Goal: Navigation & Orientation: Go to known website

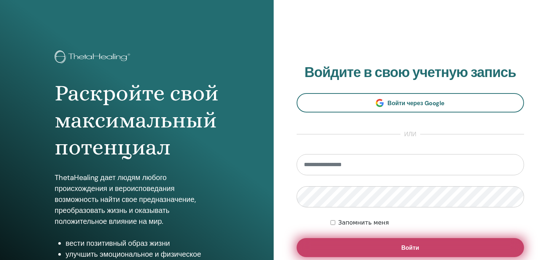
type input "**********"
click at [425, 246] on button "Войти" at bounding box center [411, 247] width 228 height 19
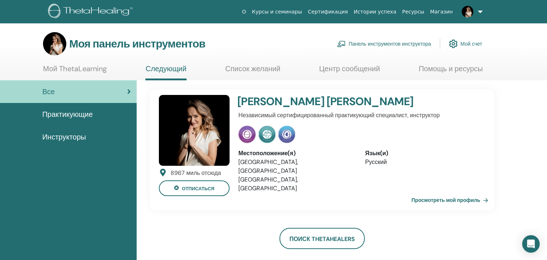
click at [405, 42] on font "Панель инструментов инструктора" at bounding box center [390, 44] width 82 height 7
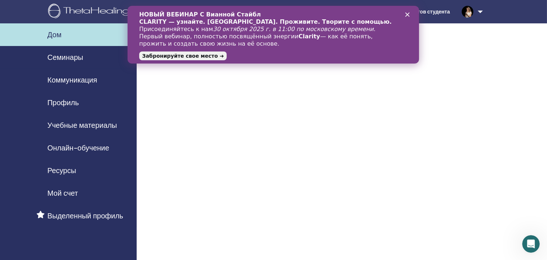
click at [200, 55] on font "Забронируйте свое место ➜" at bounding box center [183, 56] width 82 height 6
click at [408, 13] on icon "Закрыть" at bounding box center [407, 14] width 4 height 4
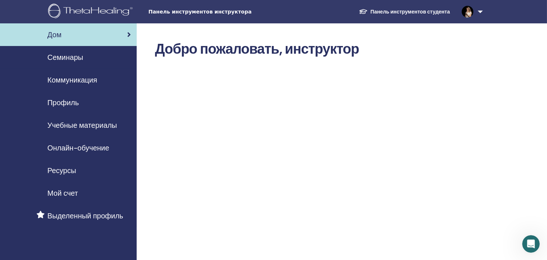
click at [75, 56] on font "Семинары" at bounding box center [65, 57] width 36 height 9
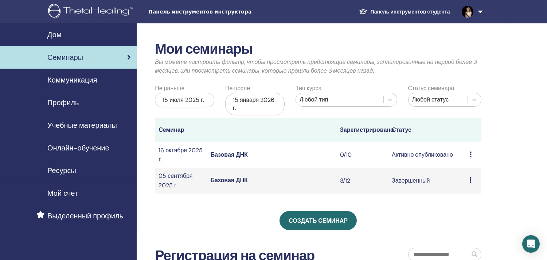
click at [229, 154] on font "Базовая ДНК" at bounding box center [229, 155] width 38 height 8
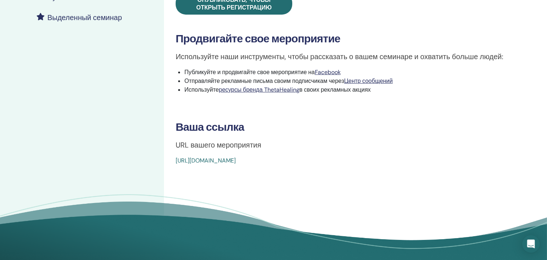
scroll to position [202, 0]
click at [236, 159] on font "[URL][DOMAIN_NAME]" at bounding box center [206, 160] width 60 height 8
